Goal: Communication & Community: Answer question/provide support

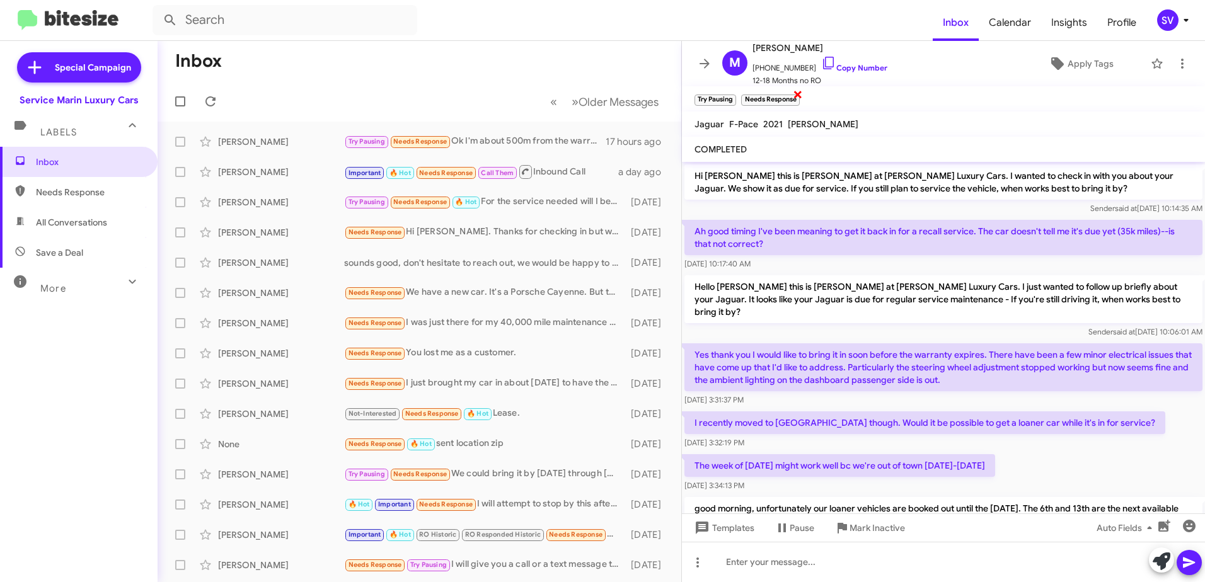
scroll to position [105, 0]
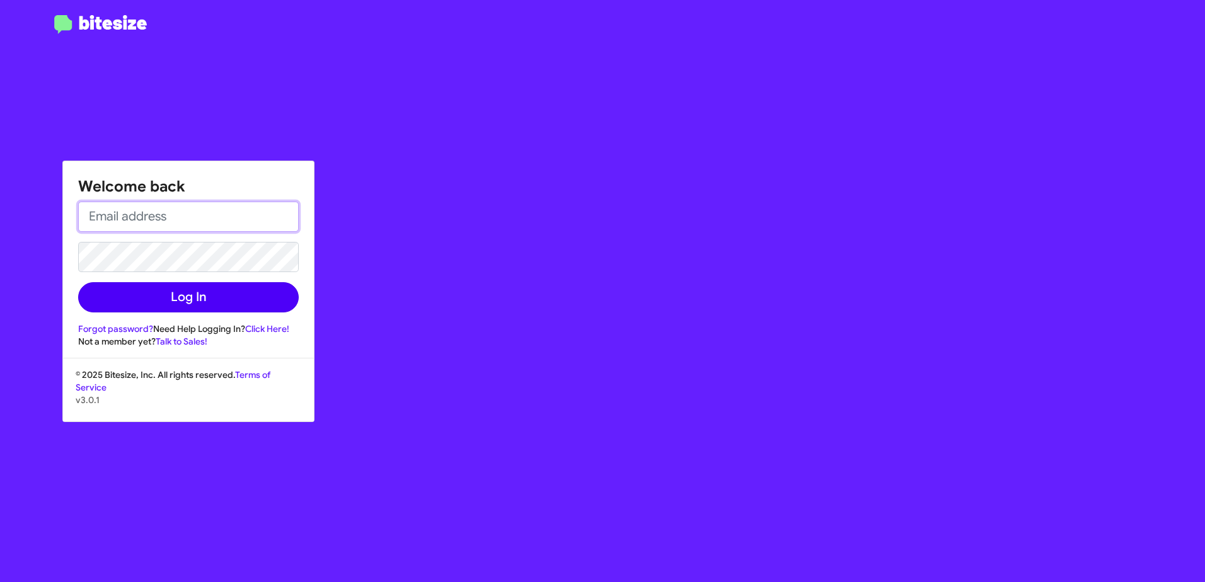
type input "[EMAIL_ADDRESS][DOMAIN_NAME]"
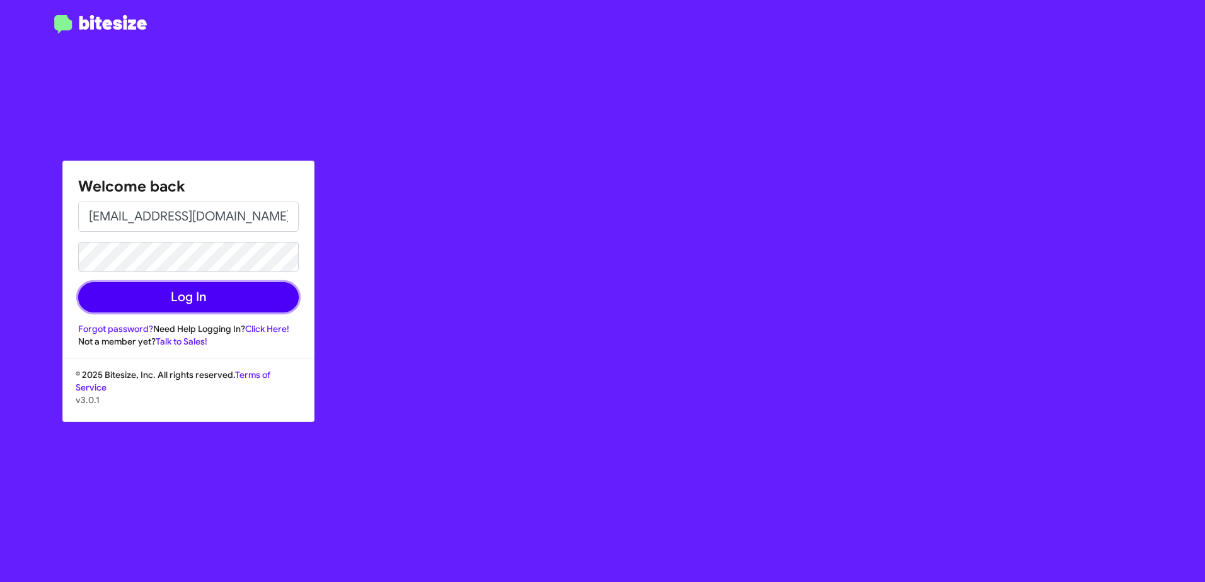
click at [214, 292] on button "Log In" at bounding box center [188, 297] width 221 height 30
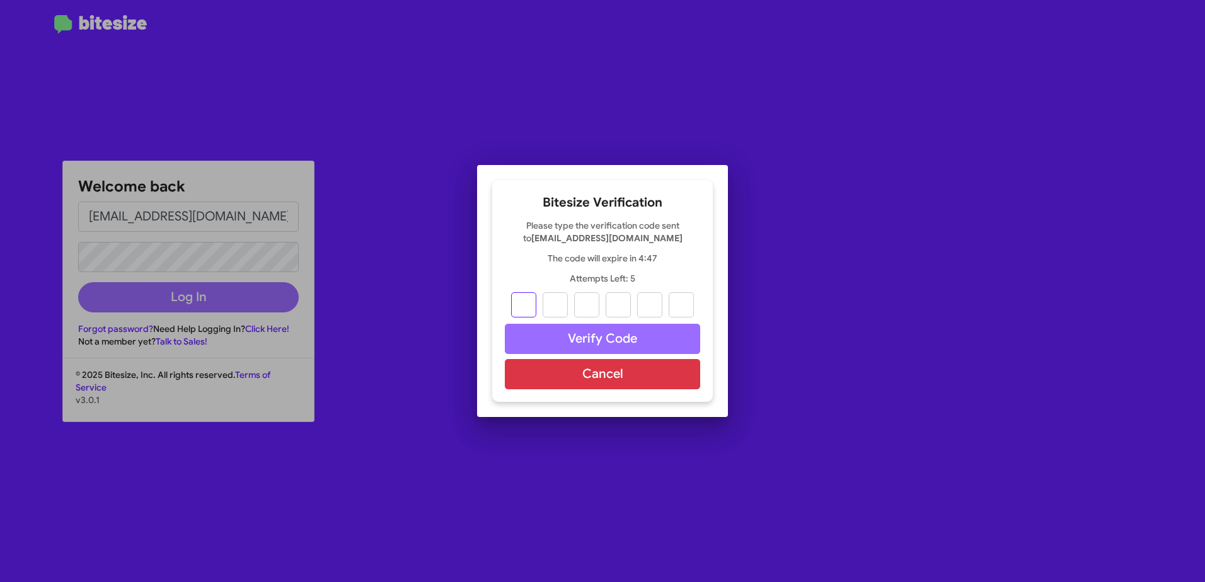
click at [520, 302] on input "text" at bounding box center [523, 304] width 25 height 25
type input "7"
type input "2"
type input "0"
type input "8"
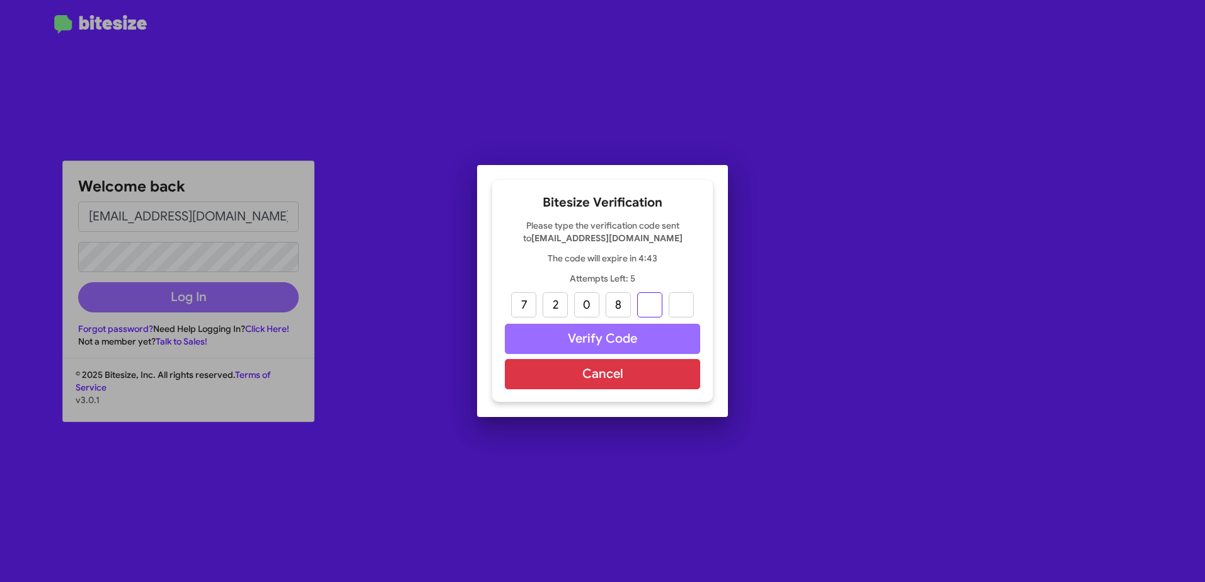
type input "1"
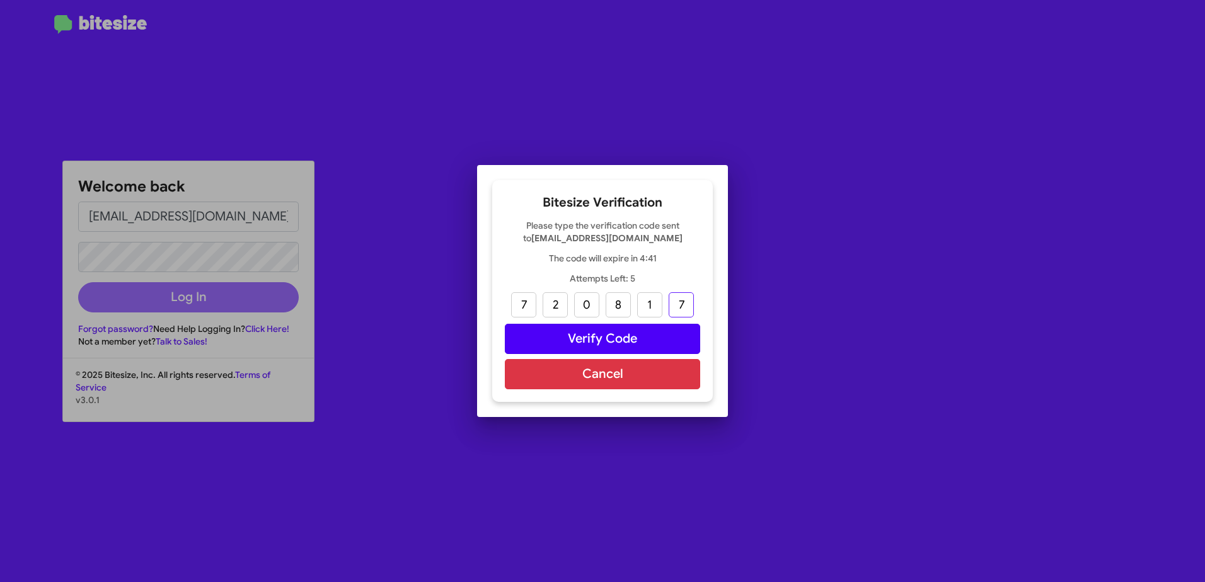
type input "7"
click at [565, 342] on button "Verify Code" at bounding box center [602, 339] width 195 height 30
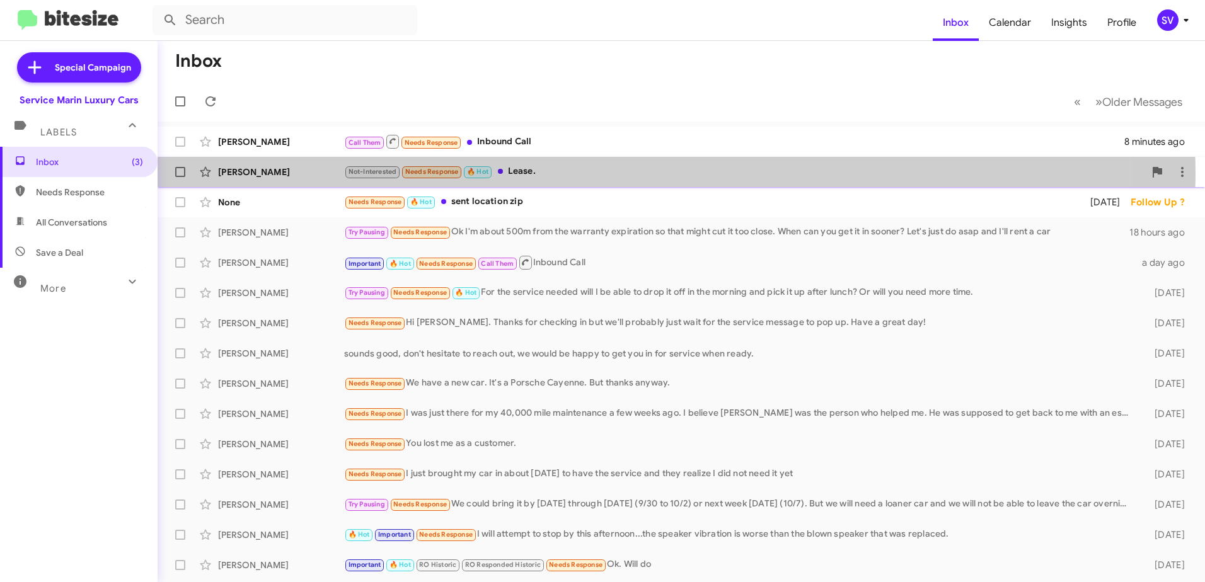
click at [604, 176] on div "Not-Interested Needs Response 🔥 Hot Lease." at bounding box center [744, 171] width 800 height 14
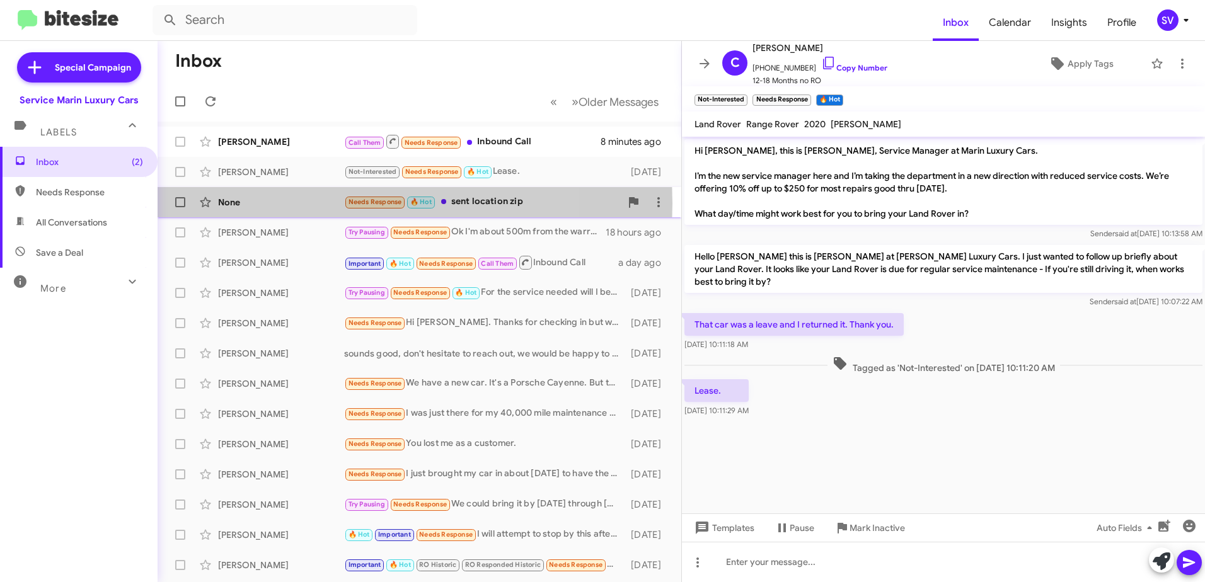
click at [305, 204] on div "None" at bounding box center [281, 202] width 126 height 13
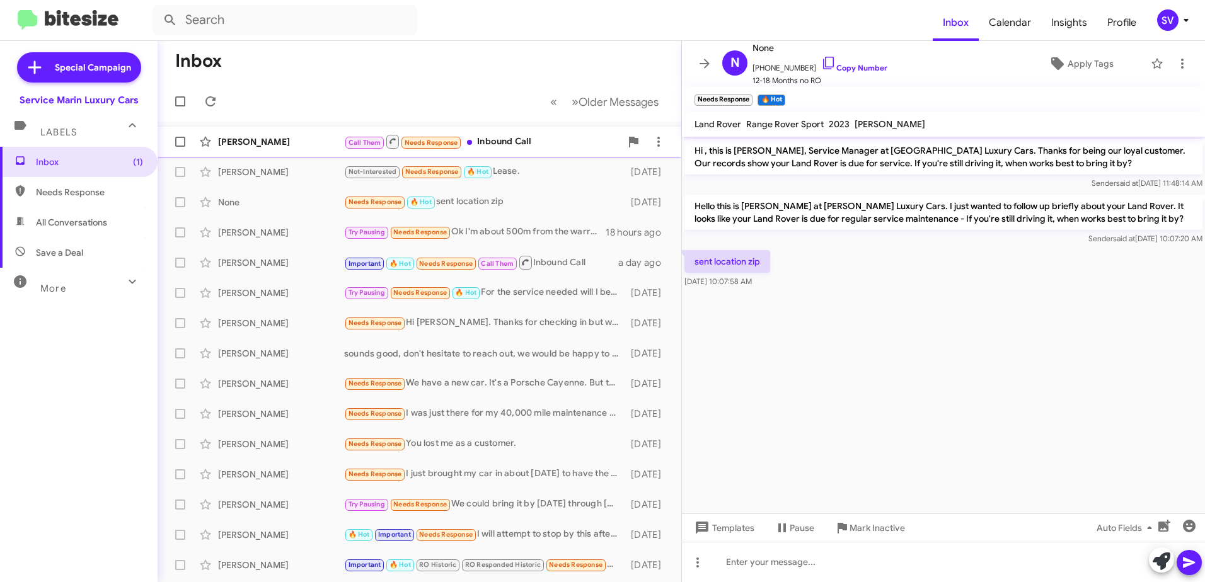
click at [545, 145] on div "Call Them Needs Response Inbound Call" at bounding box center [482, 142] width 277 height 16
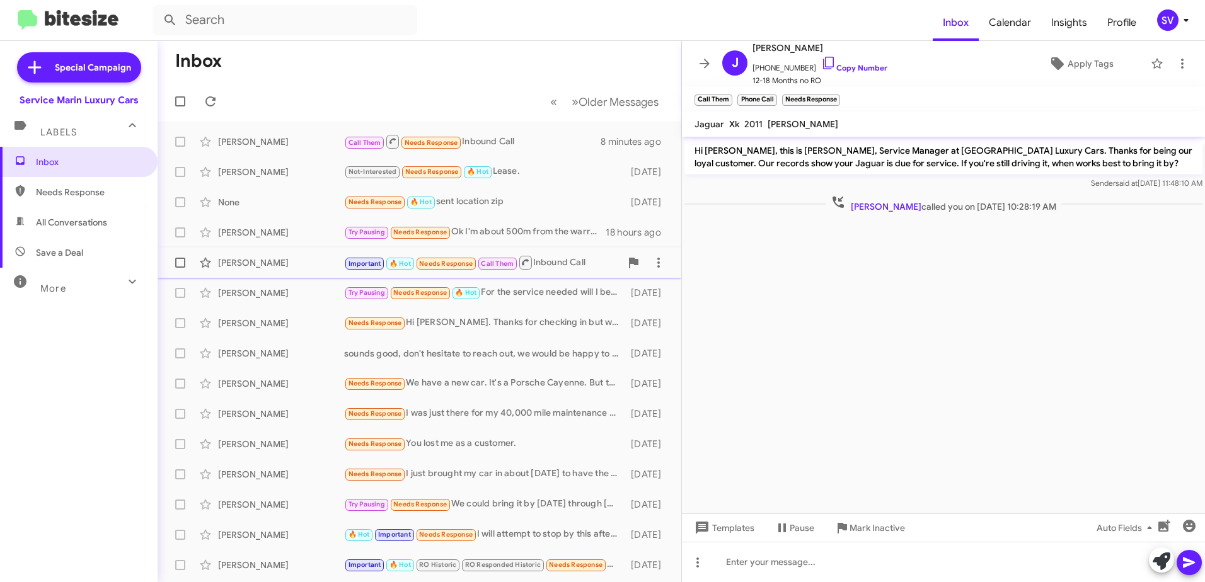
click at [552, 262] on div "Important 🔥 Hot Needs Response Call Them Inbound Call" at bounding box center [482, 263] width 277 height 16
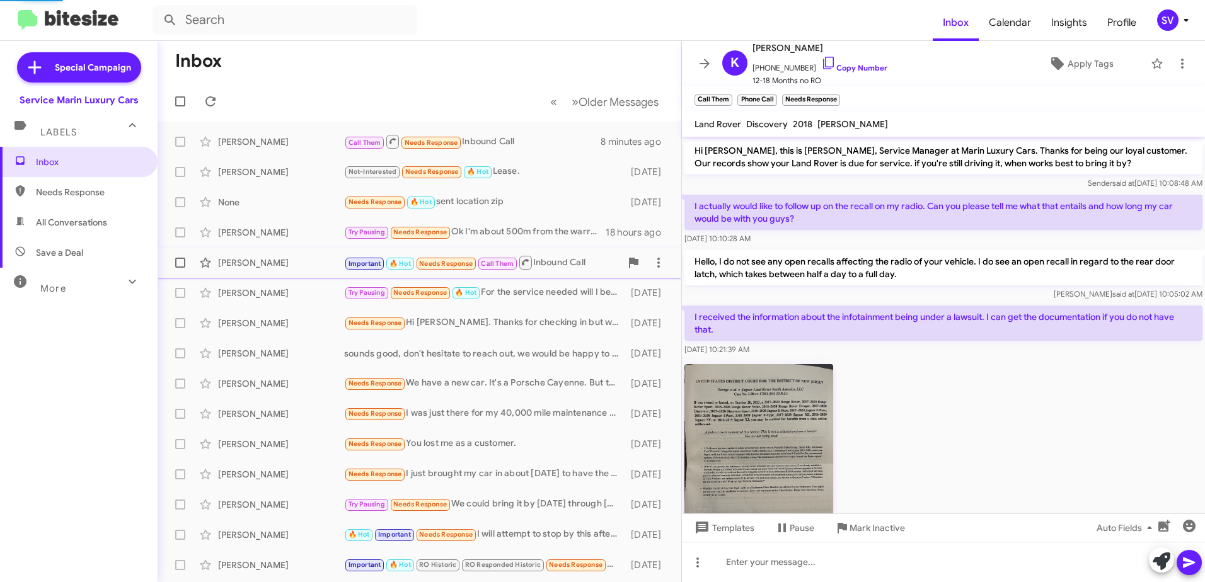
scroll to position [488, 0]
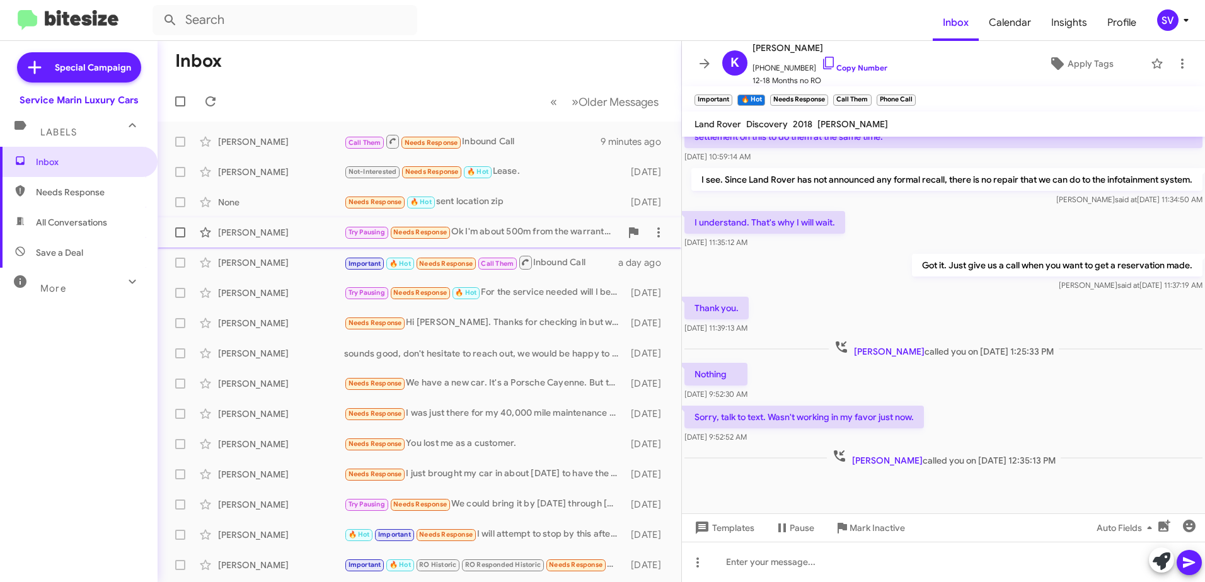
click at [302, 236] on div "[PERSON_NAME]" at bounding box center [281, 232] width 126 height 13
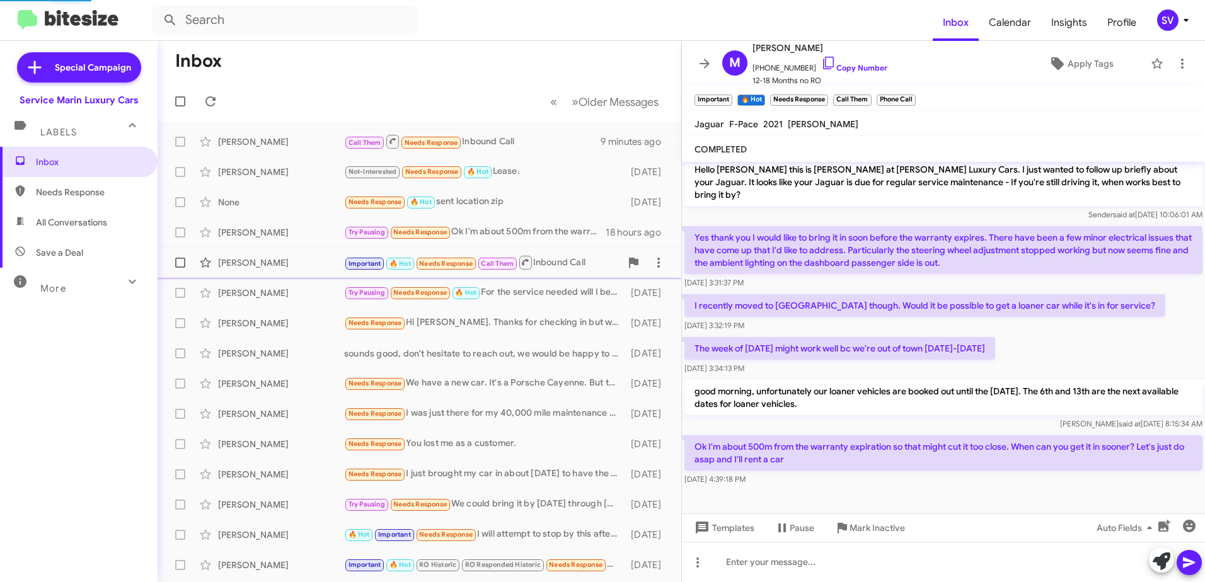
scroll to position [105, 0]
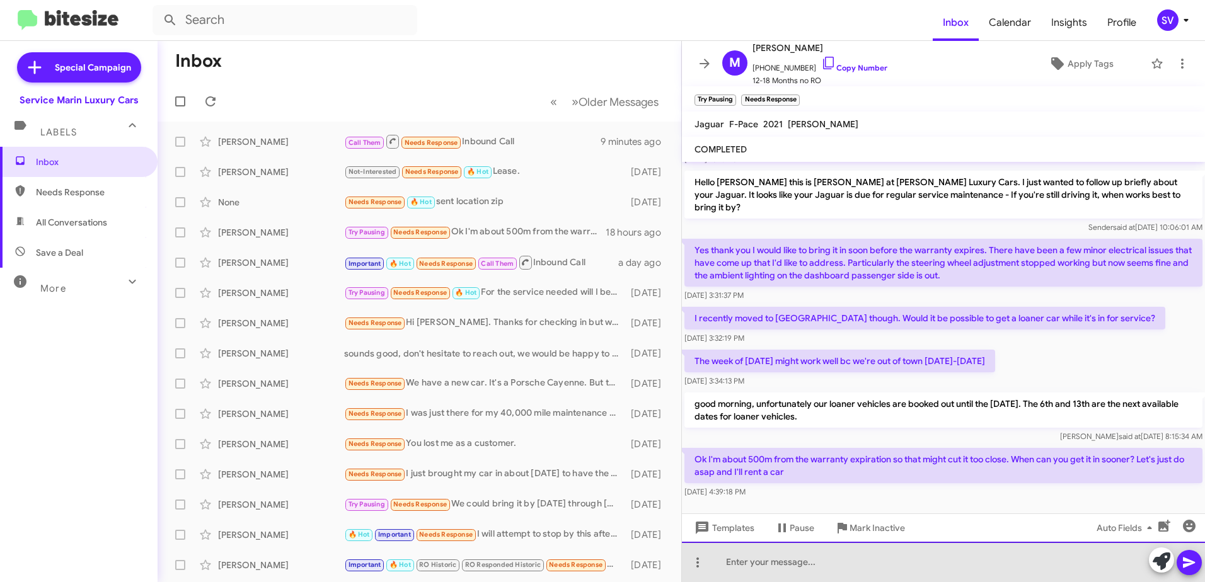
click at [800, 566] on div at bounding box center [943, 562] width 523 height 40
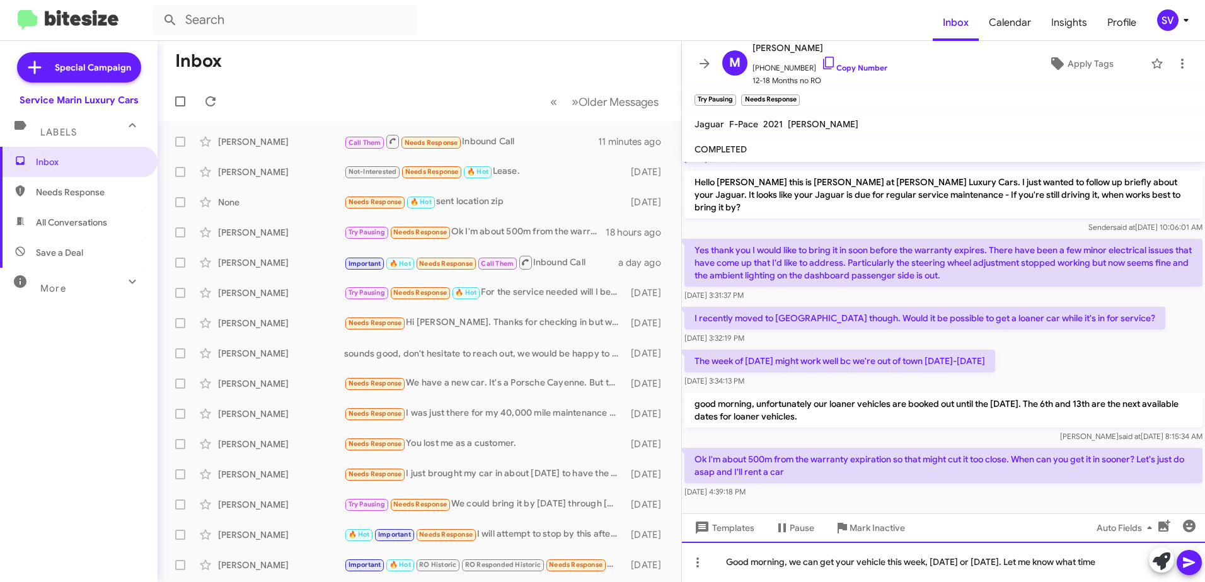
scroll to position [117, 0]
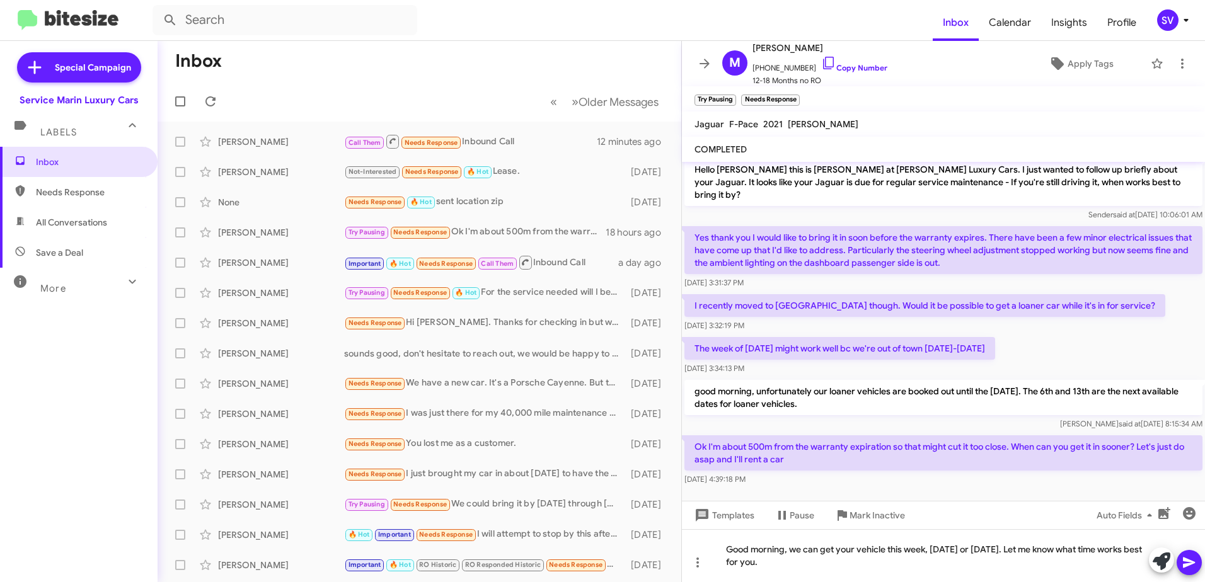
click at [1193, 560] on icon at bounding box center [1188, 562] width 15 height 15
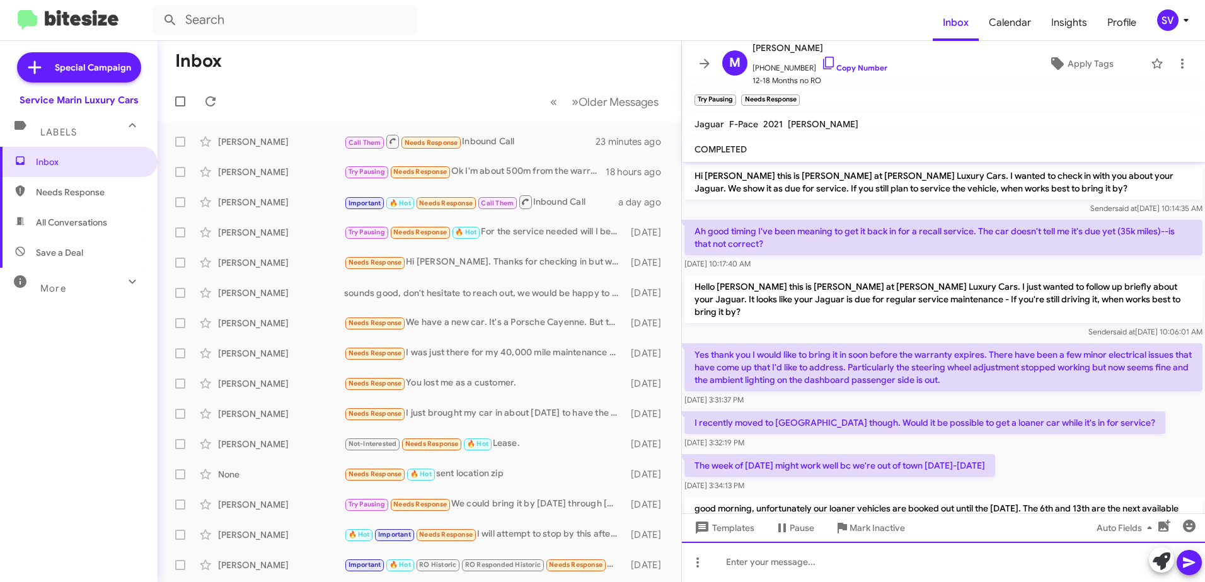
scroll to position [151, 0]
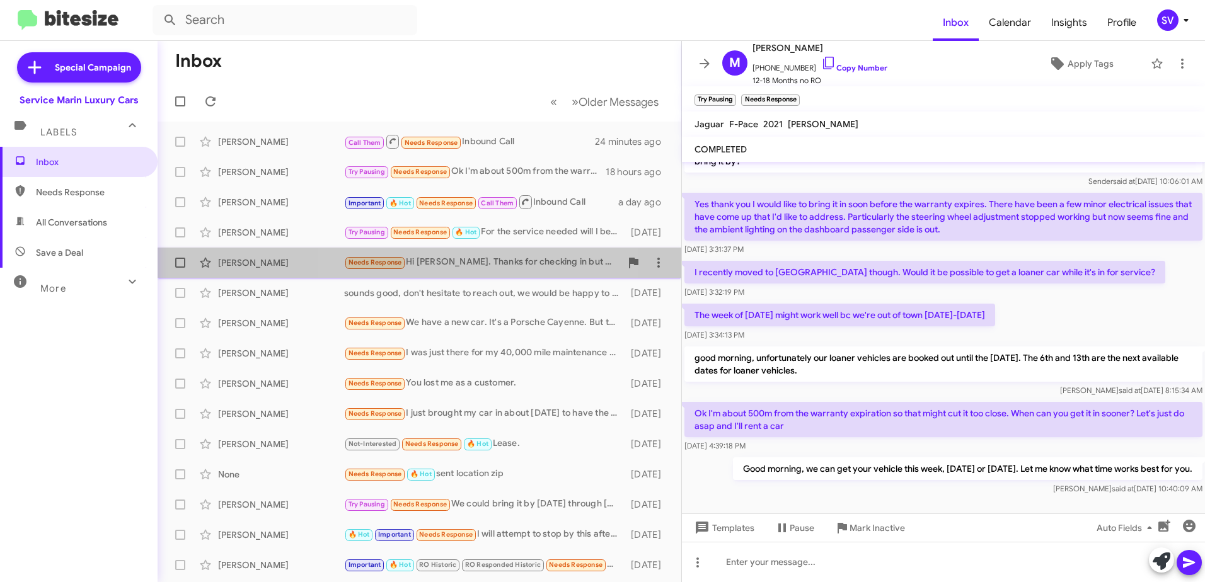
click at [469, 267] on div "Needs Response Hi Yordano. Thanks for checking in but we'll probably just wait …" at bounding box center [482, 262] width 277 height 14
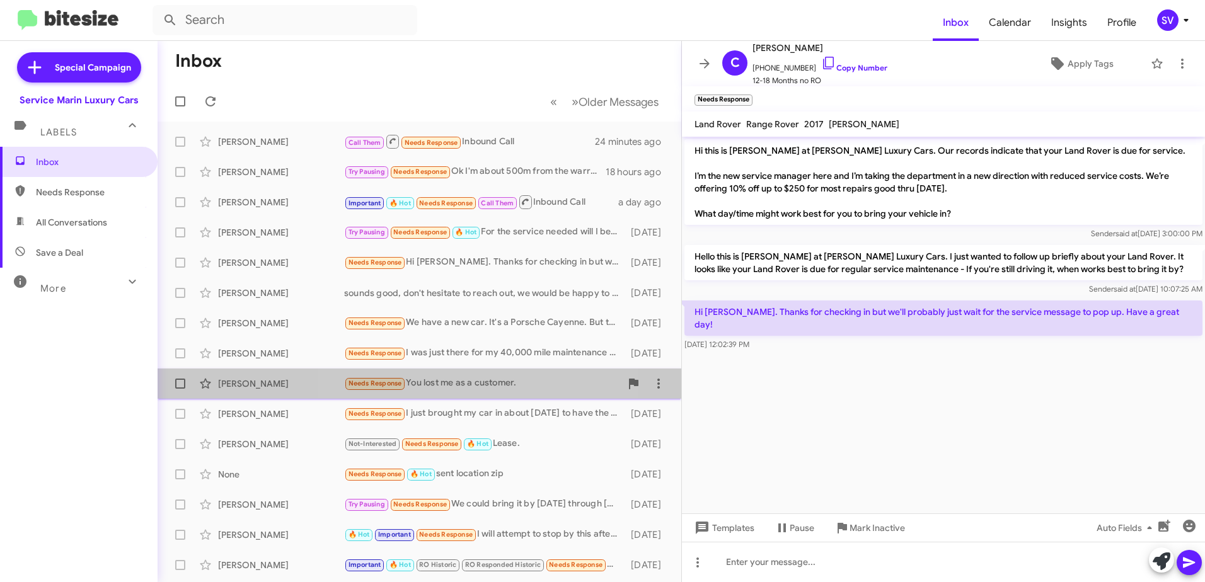
click at [466, 381] on div "Needs Response You lost me as a customer." at bounding box center [482, 383] width 277 height 14
